Goal: Transaction & Acquisition: Purchase product/service

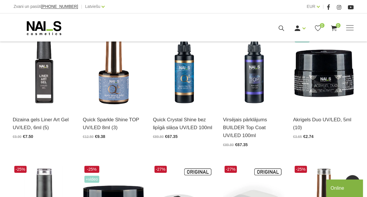
scroll to position [146, 0]
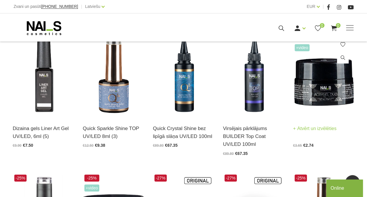
click at [339, 93] on img at bounding box center [323, 75] width 61 height 84
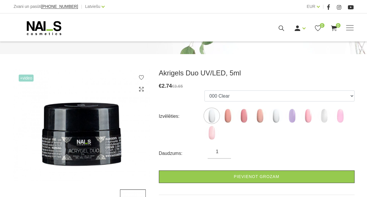
scroll to position [58, 0]
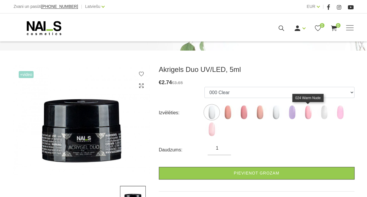
click at [308, 113] on img at bounding box center [308, 112] width 15 height 15
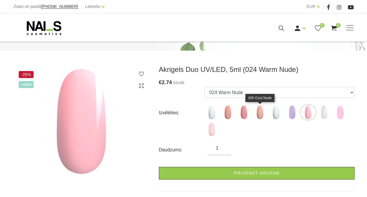
click at [259, 112] on img at bounding box center [260, 112] width 15 height 15
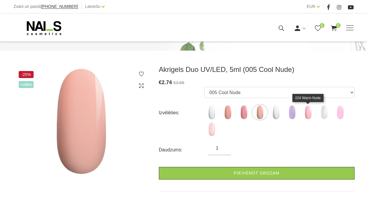
click at [307, 113] on img at bounding box center [308, 112] width 15 height 15
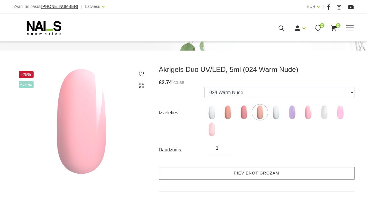
click at [266, 175] on link "Pievienot grozam" at bounding box center [257, 173] width 196 height 13
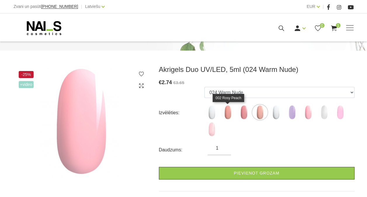
click at [226, 113] on img at bounding box center [228, 112] width 15 height 15
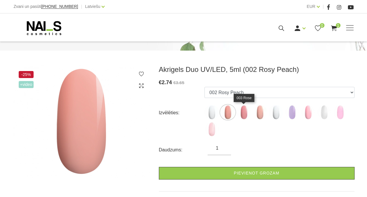
click at [245, 112] on img at bounding box center [244, 112] width 15 height 15
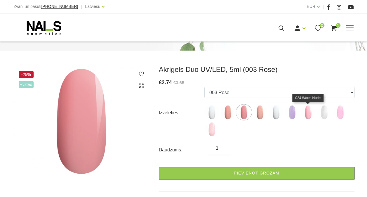
click at [307, 111] on img at bounding box center [308, 112] width 15 height 15
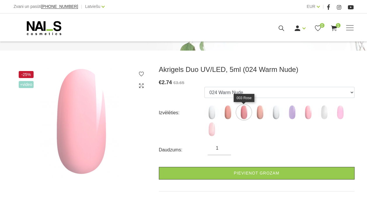
click at [246, 112] on img at bounding box center [244, 112] width 15 height 15
select select "5765"
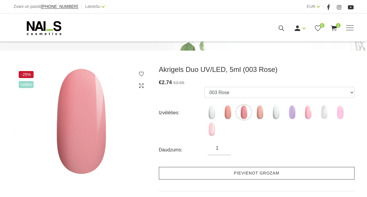
click at [255, 171] on link "Pievienot grozam" at bounding box center [257, 173] width 196 height 13
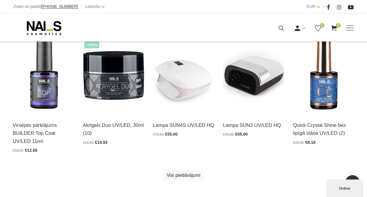
scroll to position [292, 0]
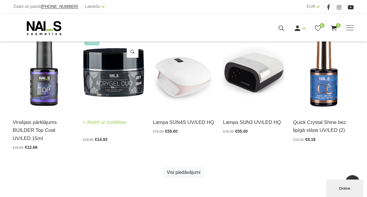
click at [130, 88] on img at bounding box center [113, 69] width 61 height 84
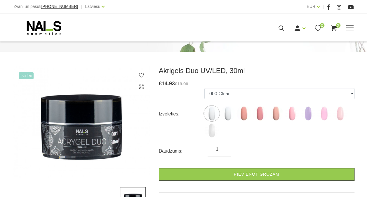
scroll to position [58, 0]
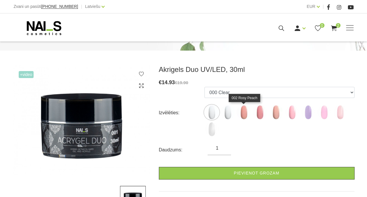
click at [247, 109] on img at bounding box center [244, 112] width 15 height 15
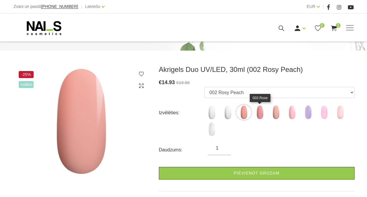
click at [259, 113] on img at bounding box center [260, 112] width 15 height 15
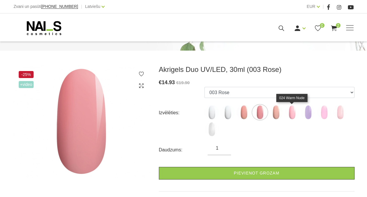
click at [290, 112] on img at bounding box center [292, 112] width 15 height 15
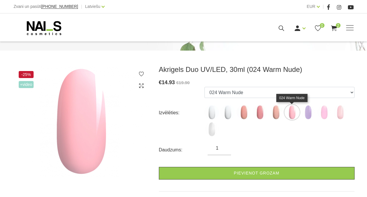
click at [292, 112] on img at bounding box center [292, 112] width 15 height 15
click at [325, 114] on img at bounding box center [324, 112] width 15 height 15
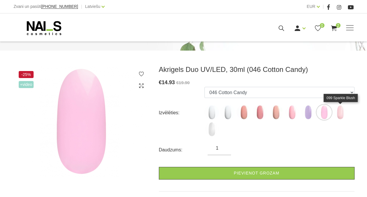
click at [341, 110] on img at bounding box center [340, 112] width 15 height 15
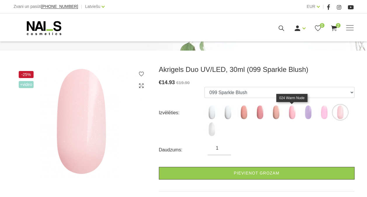
click at [294, 114] on img at bounding box center [292, 112] width 15 height 15
select select "6382"
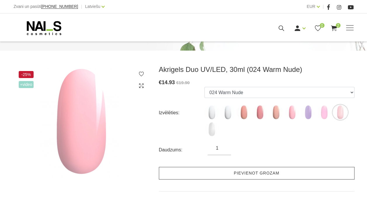
click at [271, 173] on link "Pievienot grozam" at bounding box center [257, 173] width 196 height 13
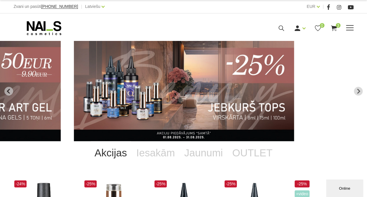
click at [349, 27] on span at bounding box center [350, 27] width 8 height 1
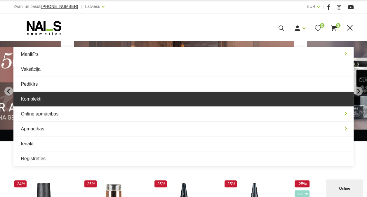
click at [41, 98] on link "Komplekti" at bounding box center [183, 99] width 340 height 15
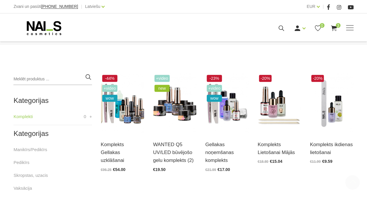
scroll to position [117, 0]
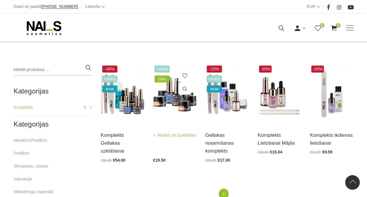
click at [162, 139] on link "Atvērt un izvēlēties" at bounding box center [175, 135] width 44 height 8
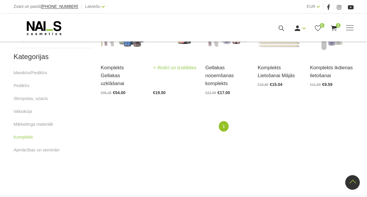
scroll to position [175, 0]
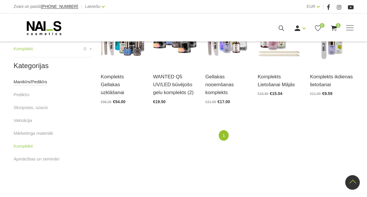
click at [39, 81] on link "Manikīrs/Pedikīrs" at bounding box center [30, 81] width 34 height 7
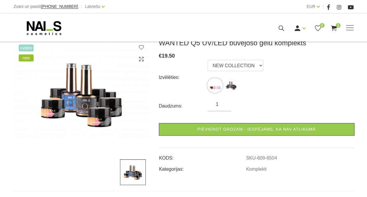
scroll to position [88, 0]
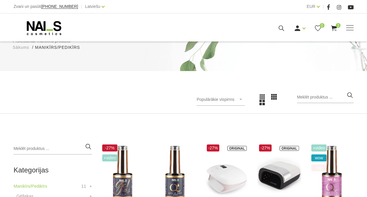
scroll to position [58, 0]
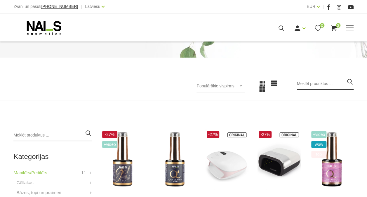
click at [323, 83] on input "search" at bounding box center [325, 84] width 57 height 12
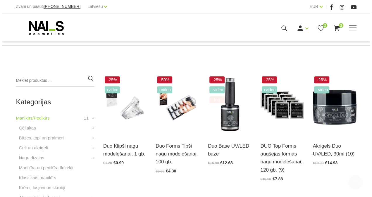
scroll to position [117, 0]
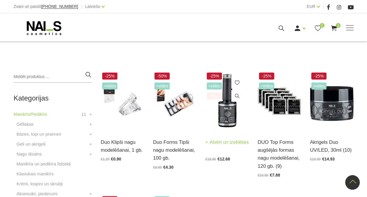
type input "duo [PERSON_NAME]"
click at [228, 120] on img at bounding box center [227, 101] width 44 height 60
click at [281, 29] on icon at bounding box center [281, 28] width 7 height 7
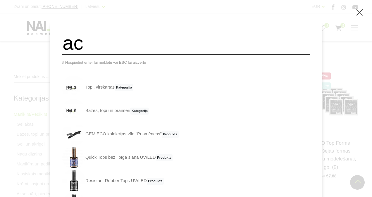
type input "a"
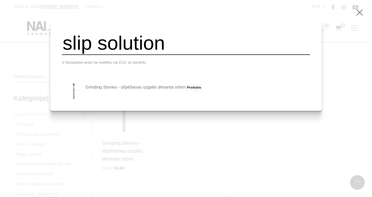
type input "slip solution"
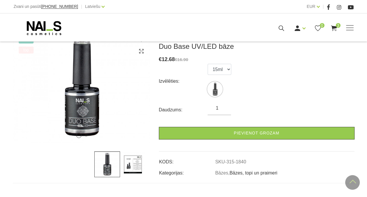
scroll to position [88, 0]
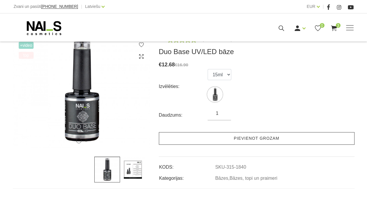
click at [256, 136] on link "Pievienot grozam" at bounding box center [257, 138] width 196 height 13
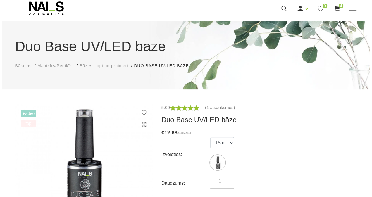
scroll to position [0, 0]
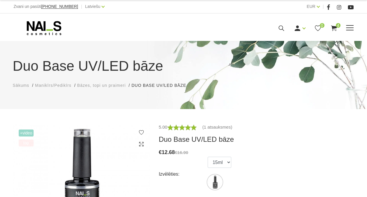
click at [282, 28] on use at bounding box center [282, 28] width 6 height 6
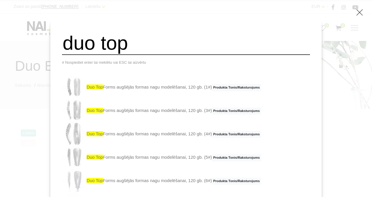
type input "duo top"
click at [56, 99] on div "duo top # Nospiediet enter lai meklētu vai ESC lai aizvērtu duo top Forms augšē…" at bounding box center [186, 98] width 372 height 197
click at [360, 13] on icon at bounding box center [359, 12] width 7 height 7
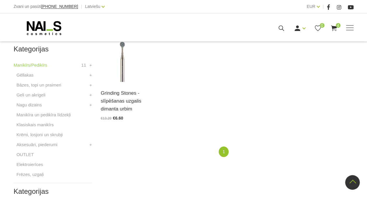
scroll to position [175, 0]
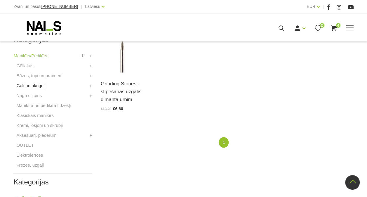
click at [39, 84] on link "Geli un akrigeli" at bounding box center [30, 85] width 29 height 7
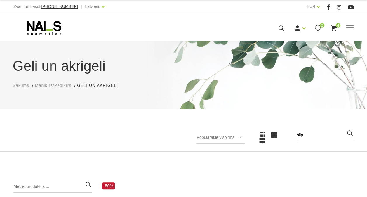
type input "slip solution"
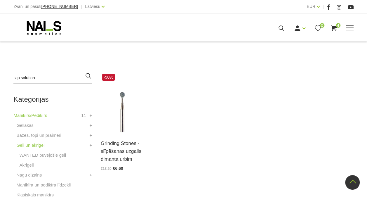
scroll to position [29, 0]
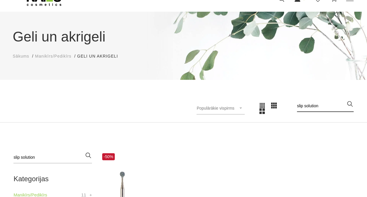
click at [332, 108] on input "slip solution" at bounding box center [325, 106] width 57 height 12
type input "s"
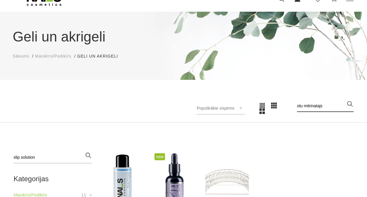
type input "otu mitrinatajs"
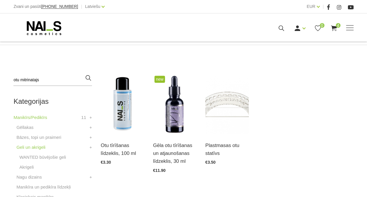
scroll to position [117, 0]
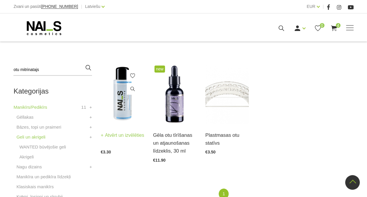
click at [128, 115] on img at bounding box center [123, 94] width 44 height 60
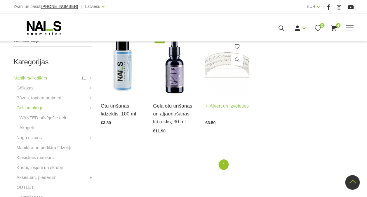
scroll to position [0, 0]
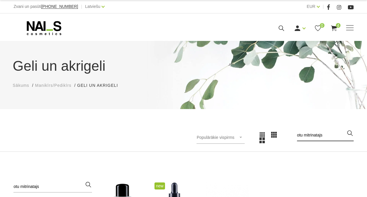
click at [328, 134] on input "otu mitrinatajs" at bounding box center [325, 135] width 57 height 12
type input "o"
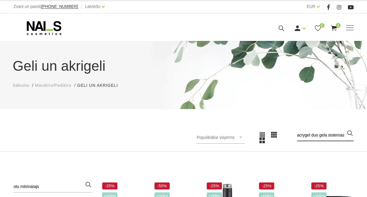
type input "acrygel duo gela sistemas"
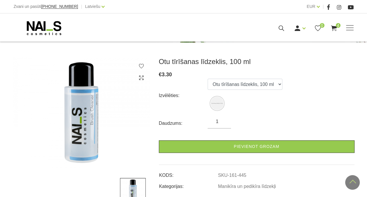
scroll to position [61, 0]
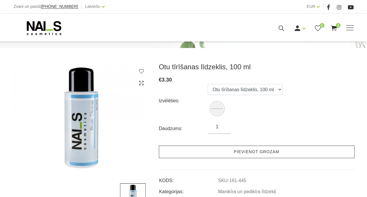
click at [252, 149] on link "Pievienot grozam" at bounding box center [257, 151] width 196 height 13
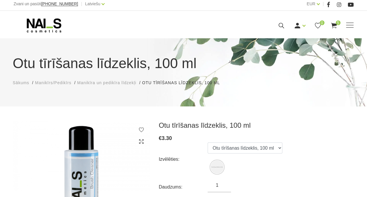
scroll to position [0, 0]
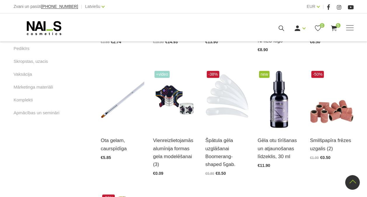
scroll to position [380, 0]
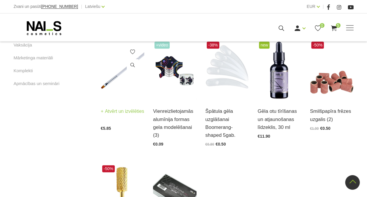
click at [108, 114] on link "Atvērt un izvēlēties" at bounding box center [123, 111] width 44 height 8
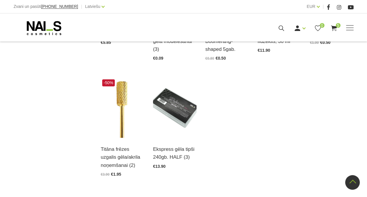
scroll to position [467, 0]
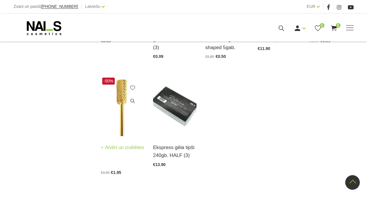
click at [124, 136] on div "Titāna frēzes uzgalis gēla/akrila noņemšanai (2) Atvērt un izvēlēties €3.90 €1.…" at bounding box center [123, 155] width 44 height 38
click at [117, 150] on link "Atvērt un izvēlēties" at bounding box center [123, 147] width 44 height 8
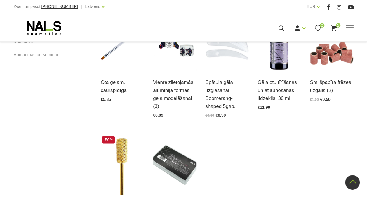
scroll to position [380, 0]
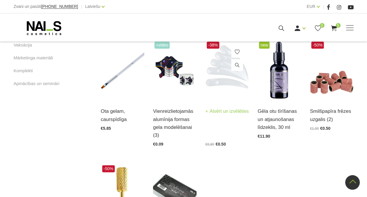
click at [220, 114] on link "Atvērt un izvēlēties" at bounding box center [227, 111] width 44 height 8
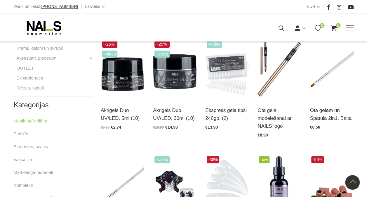
scroll to position [234, 0]
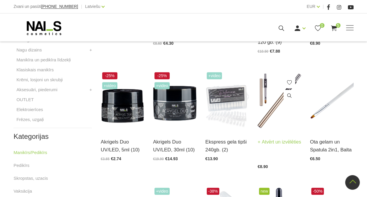
click at [273, 140] on link "Atvērt un izvēlēties" at bounding box center [280, 142] width 44 height 8
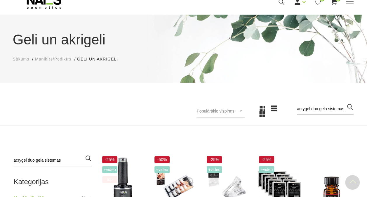
scroll to position [0, 0]
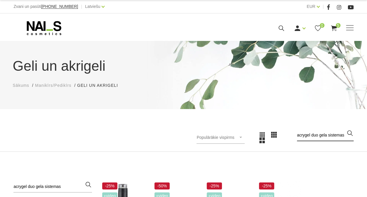
click at [312, 134] on input "acrygel duo gela sistemas" at bounding box center [325, 135] width 57 height 12
click at [349, 136] on icon "button" at bounding box center [349, 132] width 7 height 7
drag, startPoint x: 347, startPoint y: 136, endPoint x: 330, endPoint y: 134, distance: 17.3
click at [330, 134] on form "acrygel duo gela sistemas" at bounding box center [325, 135] width 57 height 12
click at [346, 134] on icon "button" at bounding box center [349, 132] width 7 height 7
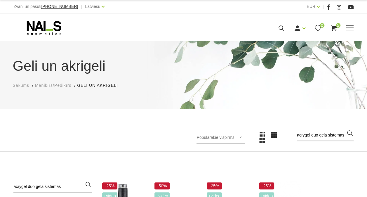
click at [344, 133] on input "acrygel duo gela sistemas" at bounding box center [325, 135] width 57 height 12
type input "a"
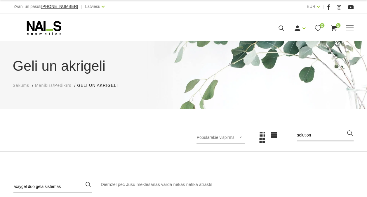
type input "solution"
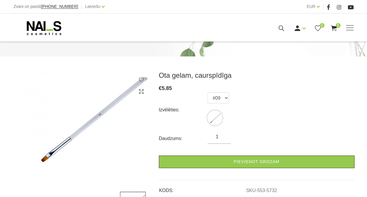
scroll to position [88, 0]
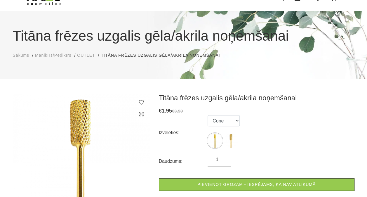
scroll to position [29, 0]
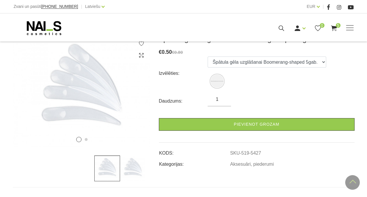
scroll to position [58, 0]
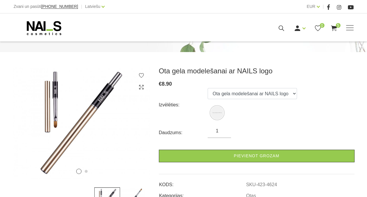
scroll to position [58, 0]
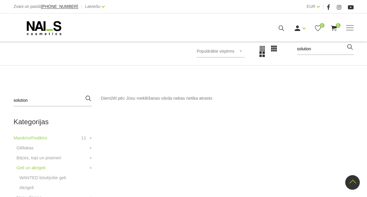
scroll to position [29, 0]
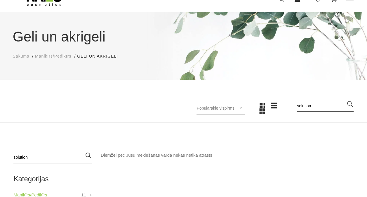
click at [332, 109] on input "solution" at bounding box center [325, 106] width 57 height 12
type input "solution slip"
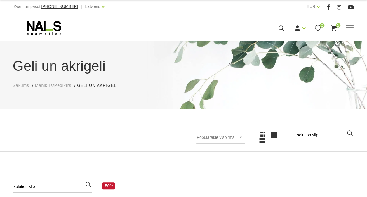
click at [107, 86] on li "Geli un akrigeli Geli un akrigeli" at bounding box center [100, 85] width 47 height 6
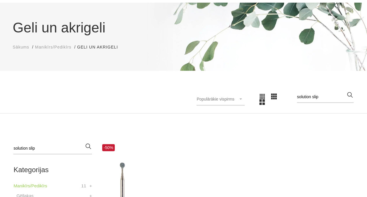
scroll to position [29, 0]
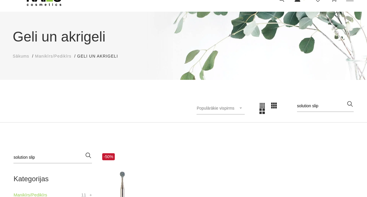
drag, startPoint x: 323, startPoint y: 74, endPoint x: 296, endPoint y: 74, distance: 26.9
click at [296, 74] on div "Geli un akrigeli Sākums Manikīrs/Pedikīrs Geli un akrigeli Geli un akrigeli Pop…" at bounding box center [183, 67] width 367 height 111
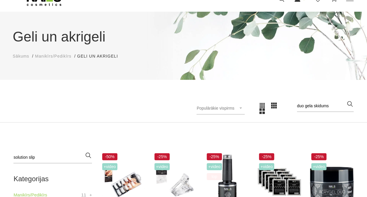
type input "duo gela skidums"
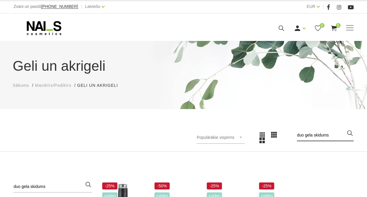
click at [345, 131] on input "duo gela skidums" at bounding box center [325, 135] width 57 height 12
drag, startPoint x: 345, startPoint y: 131, endPoint x: 294, endPoint y: 134, distance: 51.2
click at [294, 134] on div "Populārākie vispirms Jaunumi Lētākais vispirms Dārgākais vispirms Populārākie v…" at bounding box center [271, 137] width 166 height 16
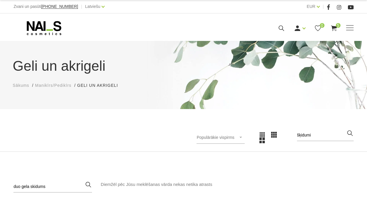
type input "šķidumi"
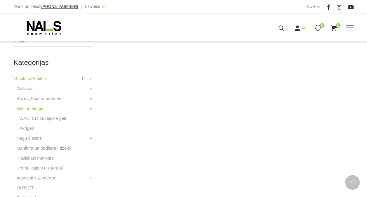
scroll to position [146, 0]
click at [33, 130] on link "Akrigeli" at bounding box center [26, 127] width 14 height 7
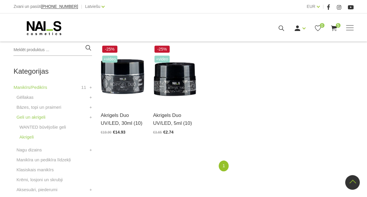
scroll to position [146, 0]
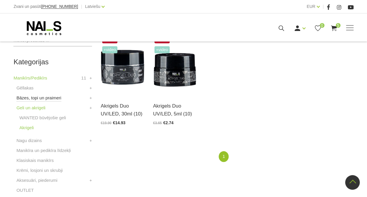
click at [52, 98] on link "Bāzes, topi un praimeri" at bounding box center [38, 97] width 45 height 7
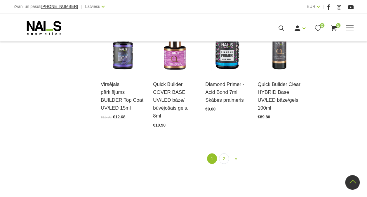
scroll to position [643, 0]
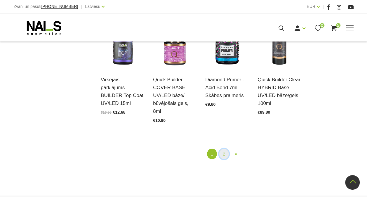
click at [226, 149] on link "2" at bounding box center [224, 154] width 10 height 11
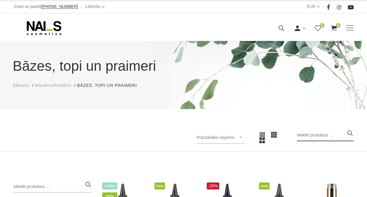
click at [329, 133] on input "search" at bounding box center [325, 135] width 57 height 12
type input "otām"
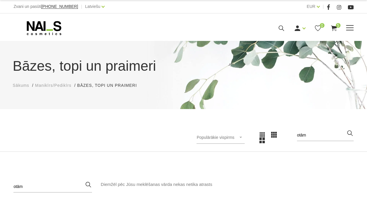
click at [335, 27] on use at bounding box center [334, 28] width 6 height 6
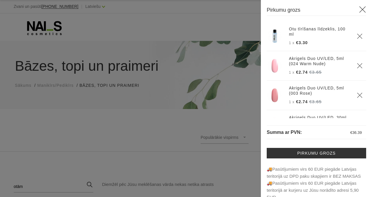
click at [357, 63] on use "Delete" at bounding box center [359, 65] width 5 height 5
click at [356, 65] on icon "Delete" at bounding box center [359, 66] width 6 height 6
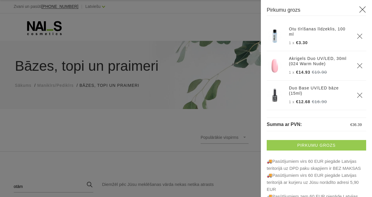
click at [324, 143] on link "Pirkumu grozs" at bounding box center [315, 145] width 99 height 11
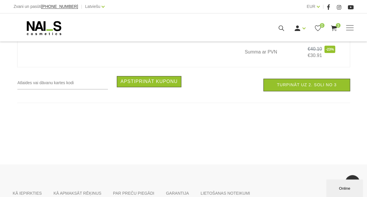
scroll to position [321, 0]
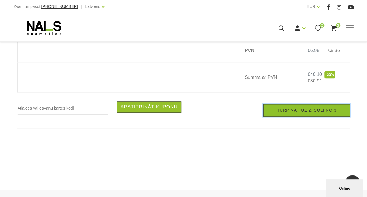
click at [311, 113] on link "Turpināt uz 2. soli no 3" at bounding box center [307, 110] width 86 height 13
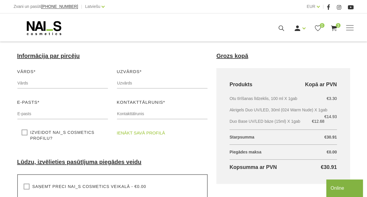
scroll to position [58, 0]
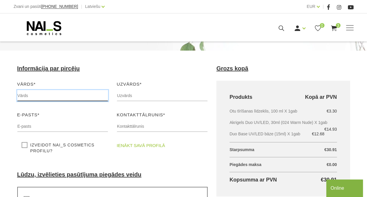
click at [65, 93] on input "text" at bounding box center [62, 95] width 91 height 11
type input "Daiga"
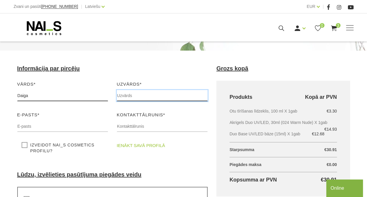
type input "Podniece"
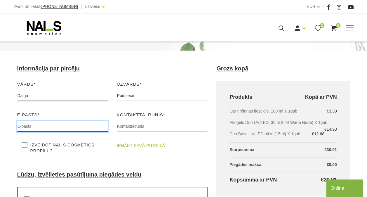
type input "daigapodniece@gmail.com"
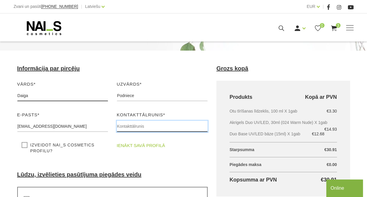
type input "20041455"
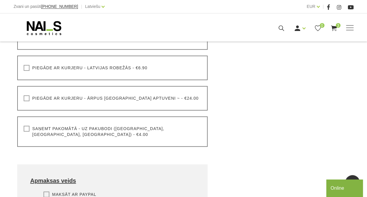
scroll to position [234, 0]
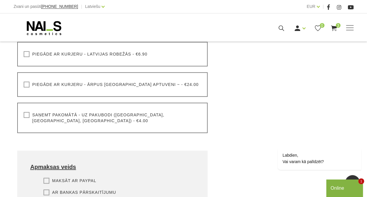
click at [28, 115] on label "Saņemt pakomātā - uz pakubodi (Latvija, Lietuva, Igaunija) - €4.00" at bounding box center [113, 118] width 178 height 12
click at [0, 0] on input "Saņemt pakomātā - uz pakubodi (Latvija, Lietuva, Igaunija) - €4.00" at bounding box center [0, 0] width 0 height 0
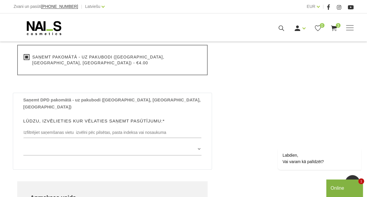
scroll to position [292, 0]
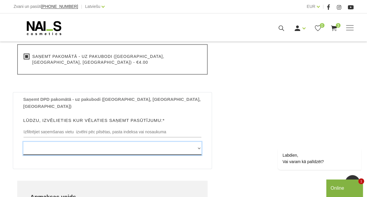
click at [198, 142] on select "Edvarta Virzas iela 2 , IECAVA, LV3913, (Paku Skapis TOP Iecava) Rīgas iela 27 …" at bounding box center [112, 148] width 178 height 13
select select "Sūru iela 2 , KULDĪGA, LV3301, (Paku Skapis Rimi Kuldīga)"
click at [23, 142] on select "Edvarta Virzas iela 2 , IECAVA, LV3913, (Paku Skapis TOP Iecava) Rīgas iela 27 …" at bounding box center [112, 148] width 178 height 13
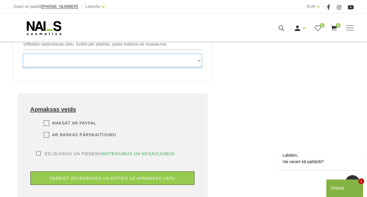
scroll to position [409, 0]
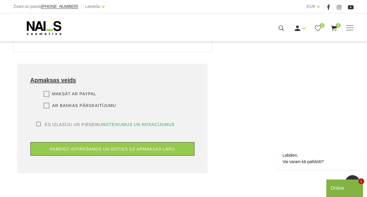
click at [48, 103] on label "Ar bankas pārskaitījumu" at bounding box center [80, 106] width 73 height 6
click at [0, 0] on input "Ar bankas pārskaitījumu" at bounding box center [0, 0] width 0 height 0
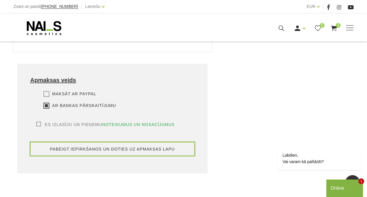
click at [106, 142] on button "pabeigt iepirkšanos un doties uz apmaksas lapu" at bounding box center [112, 148] width 164 height 13
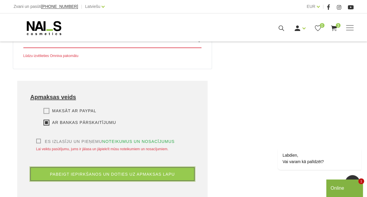
scroll to position [416, 0]
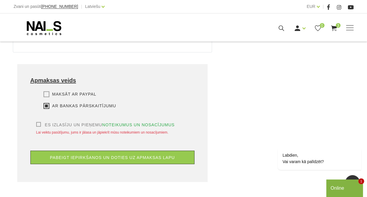
click at [37, 122] on label "Es izlasīju un pieņemu noteikumus un nosacījumus" at bounding box center [105, 125] width 139 height 6
click at [0, 0] on input "Es izlasīju un pieņemu noteikumus un nosacījumus" at bounding box center [0, 0] width 0 height 0
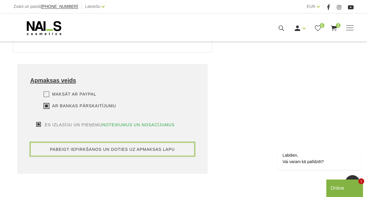
click at [103, 142] on button "pabeigt iepirkšanos un doties uz apmaksas lapu" at bounding box center [112, 148] width 164 height 13
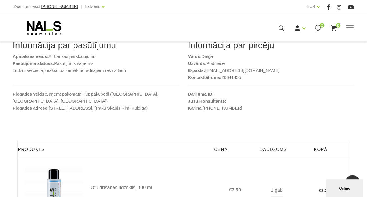
scroll to position [132, 0]
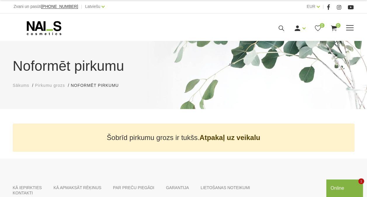
click at [338, 27] on span "0" at bounding box center [338, 25] width 5 height 5
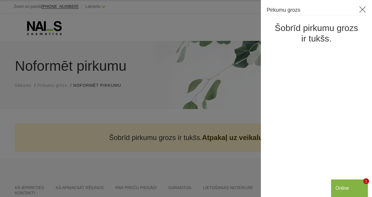
click at [233, 62] on div at bounding box center [186, 98] width 372 height 197
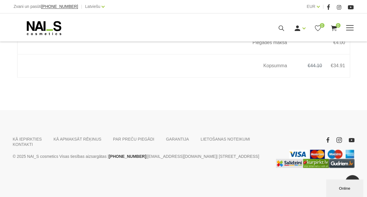
scroll to position [483, 0]
click at [76, 138] on link "KĀ APMAKSĀT RĒĶINUS" at bounding box center [77, 138] width 48 height 5
